Goal: Task Accomplishment & Management: Use online tool/utility

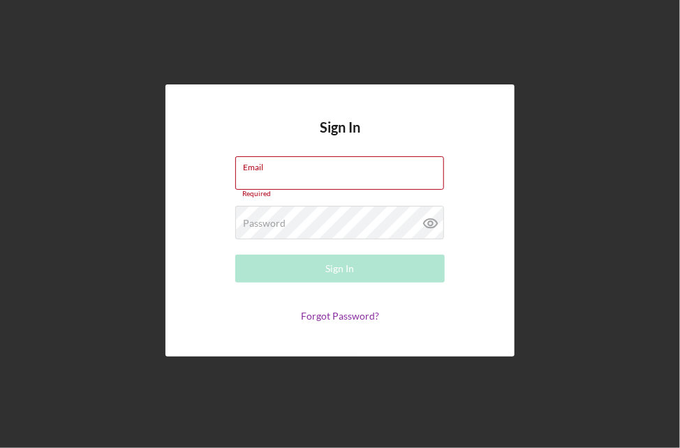
type input "[EMAIL_ADDRESS][DOMAIN_NAME]"
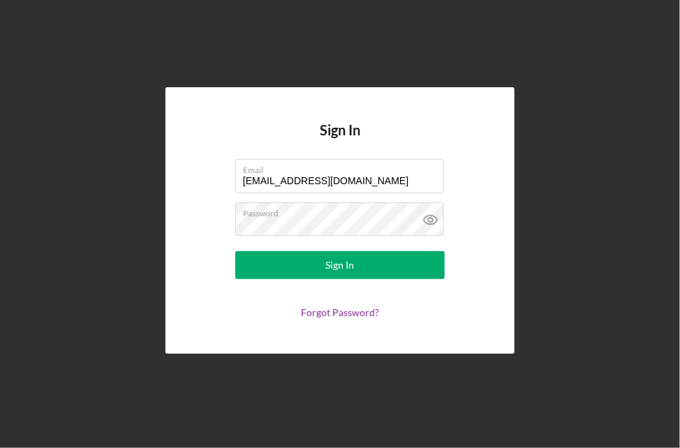
click at [514, 277] on div "Sign In Email [EMAIL_ADDRESS][DOMAIN_NAME] Password Sign In Forgot Password?" at bounding box center [339, 220] width 349 height 266
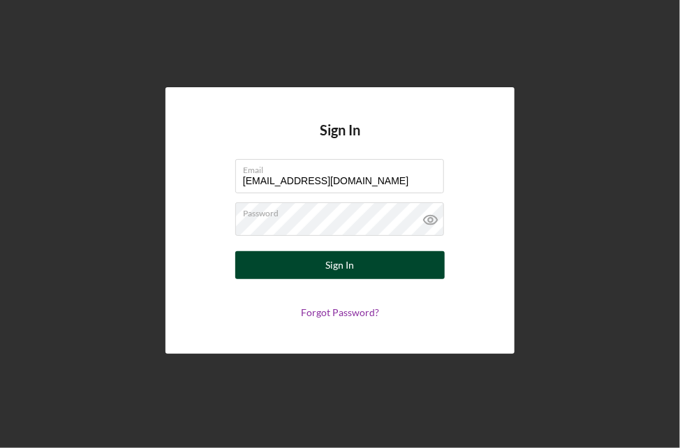
click at [419, 269] on button "Sign In" at bounding box center [339, 265] width 209 height 28
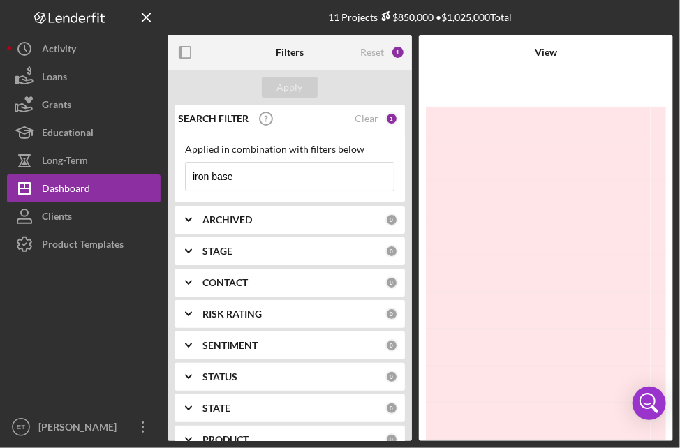
click at [325, 174] on input "iron base" at bounding box center [290, 177] width 208 height 28
type input "bay area"
click at [293, 94] on div "Apply" at bounding box center [290, 87] width 26 height 21
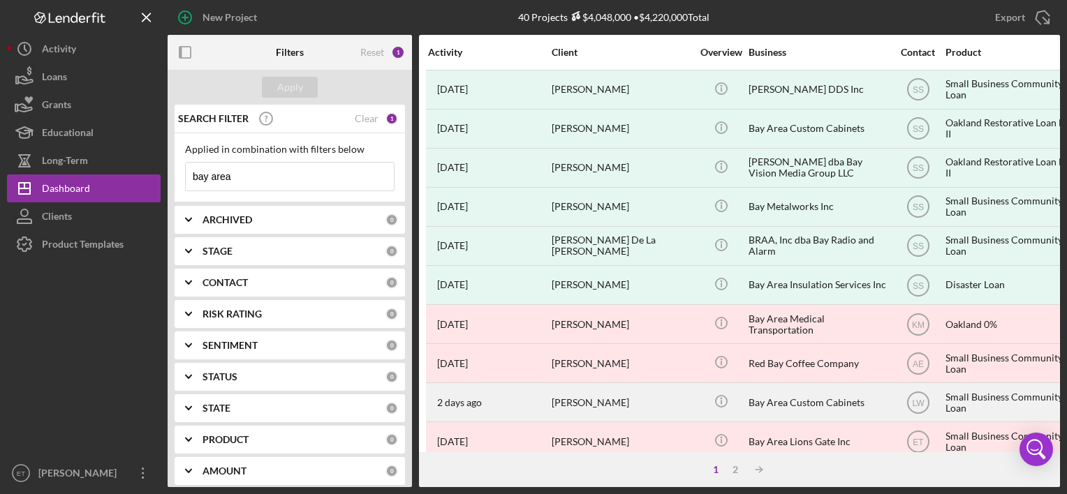
click at [547, 401] on div "[DATE] [PERSON_NAME]" at bounding box center [489, 402] width 122 height 37
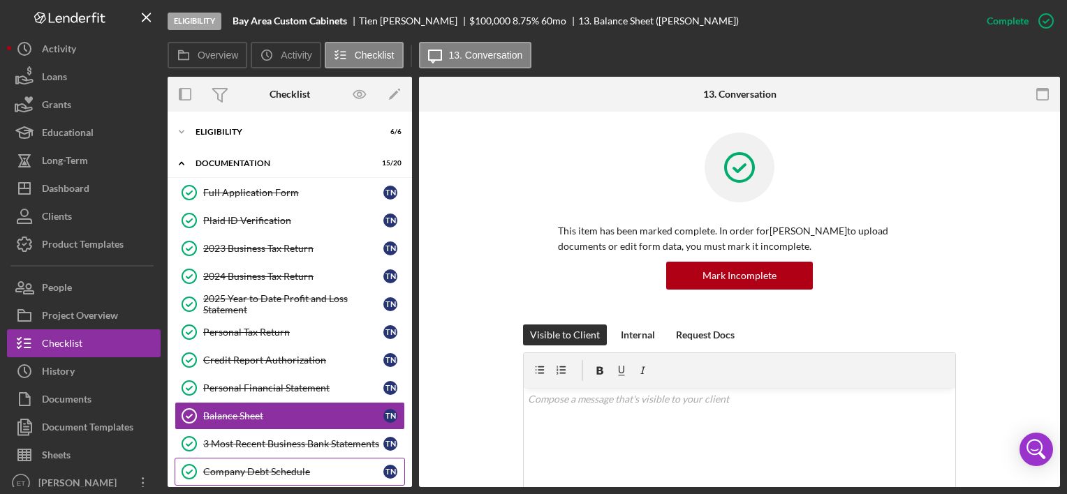
scroll to position [114, 0]
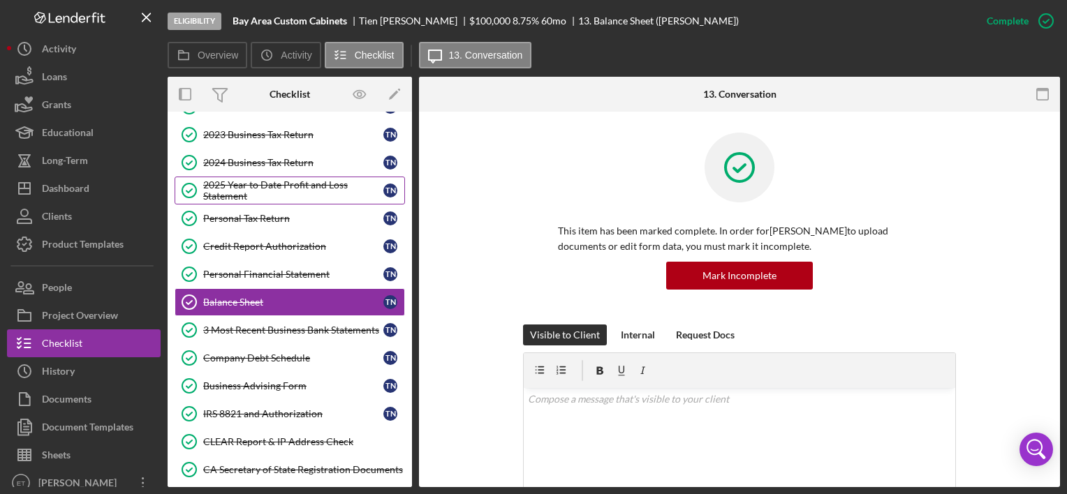
click at [237, 200] on div "2025 Year to Date Profit and Loss Statement" at bounding box center [293, 190] width 180 height 22
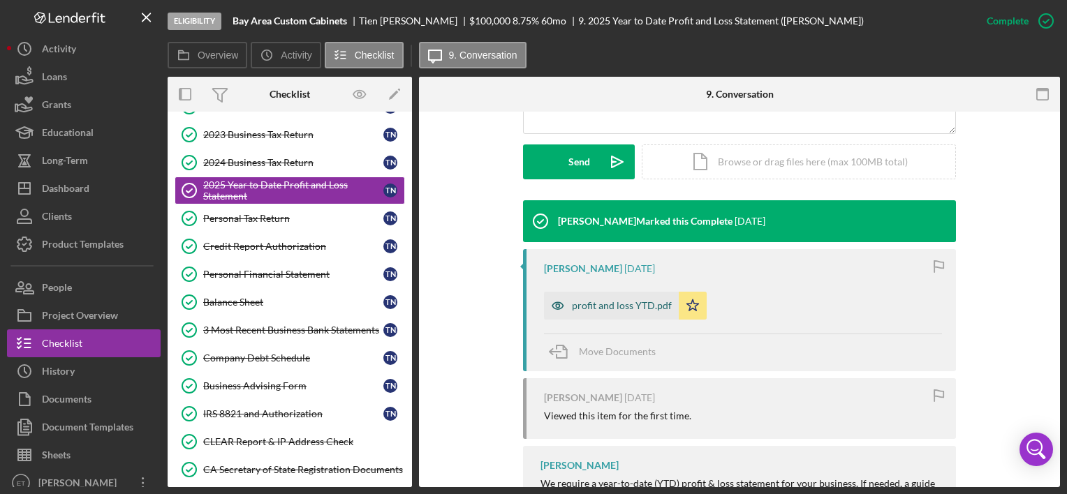
click at [598, 311] on div "profit and loss YTD.pdf" at bounding box center [611, 306] width 135 height 28
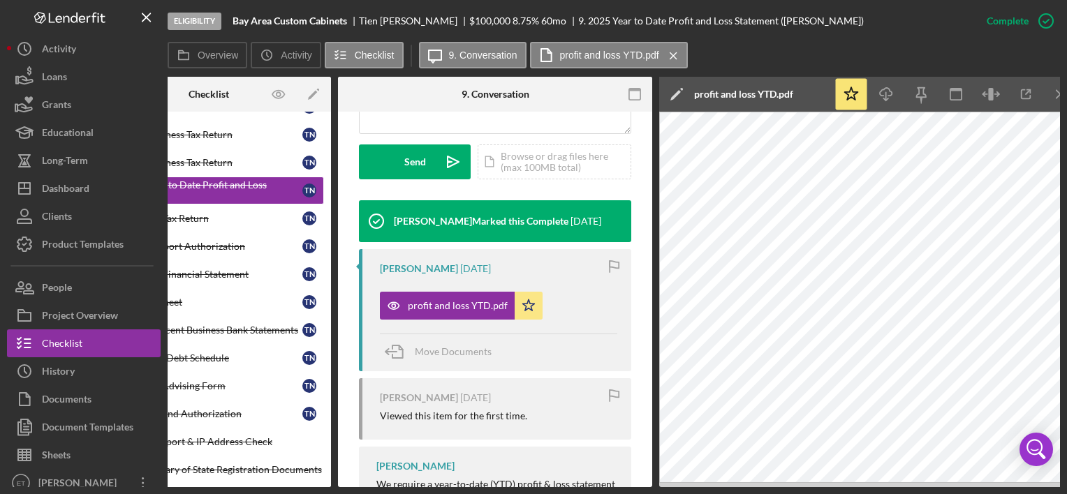
scroll to position [0, 98]
